Goal: Go to known website: Go to known website

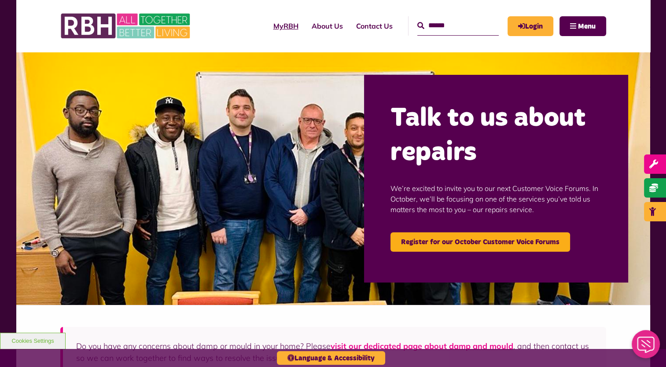
click at [270, 25] on link "MyRBH" at bounding box center [286, 26] width 38 height 24
